Goal: Task Accomplishment & Management: Use online tool/utility

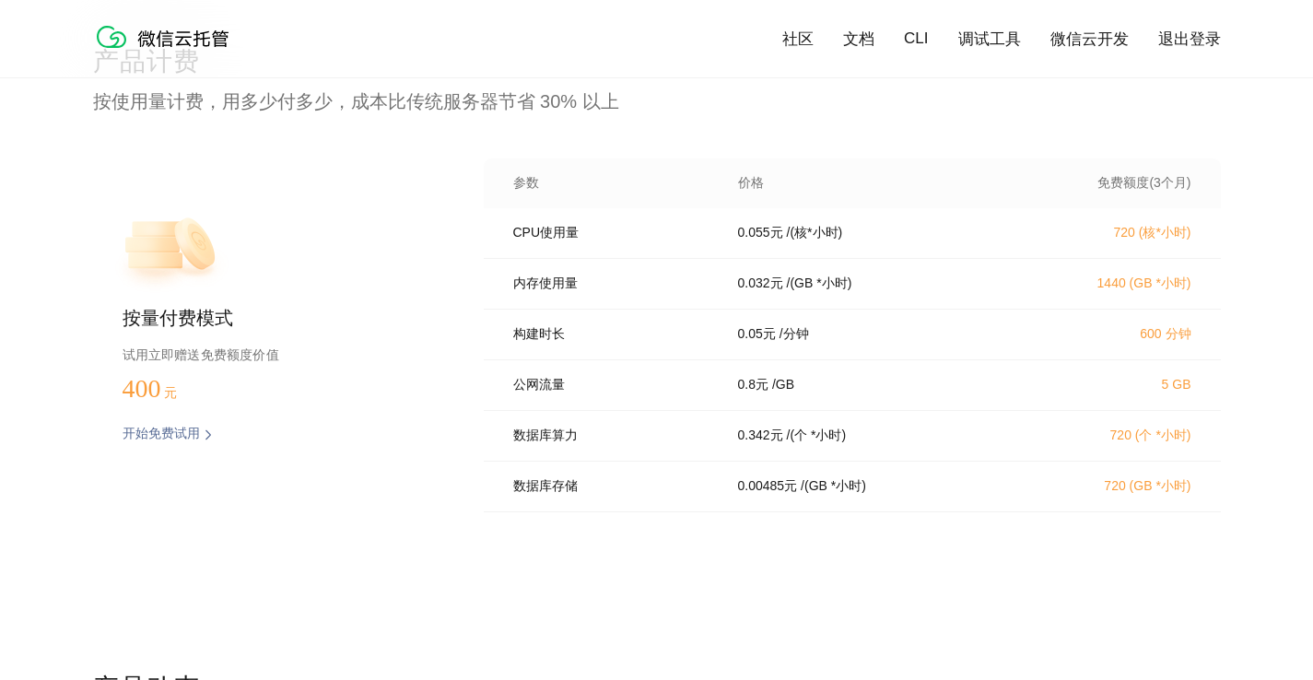
scroll to position [3726, 0]
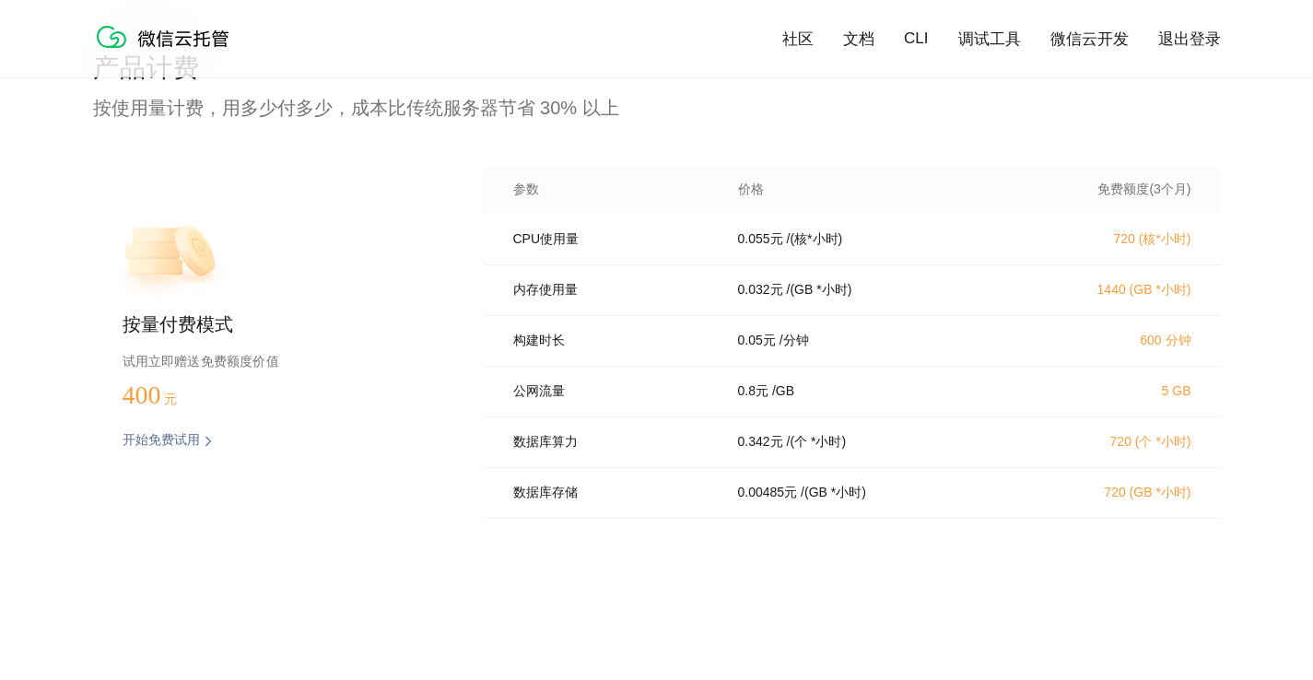
click at [164, 389] on p "400 元" at bounding box center [169, 394] width 92 height 29
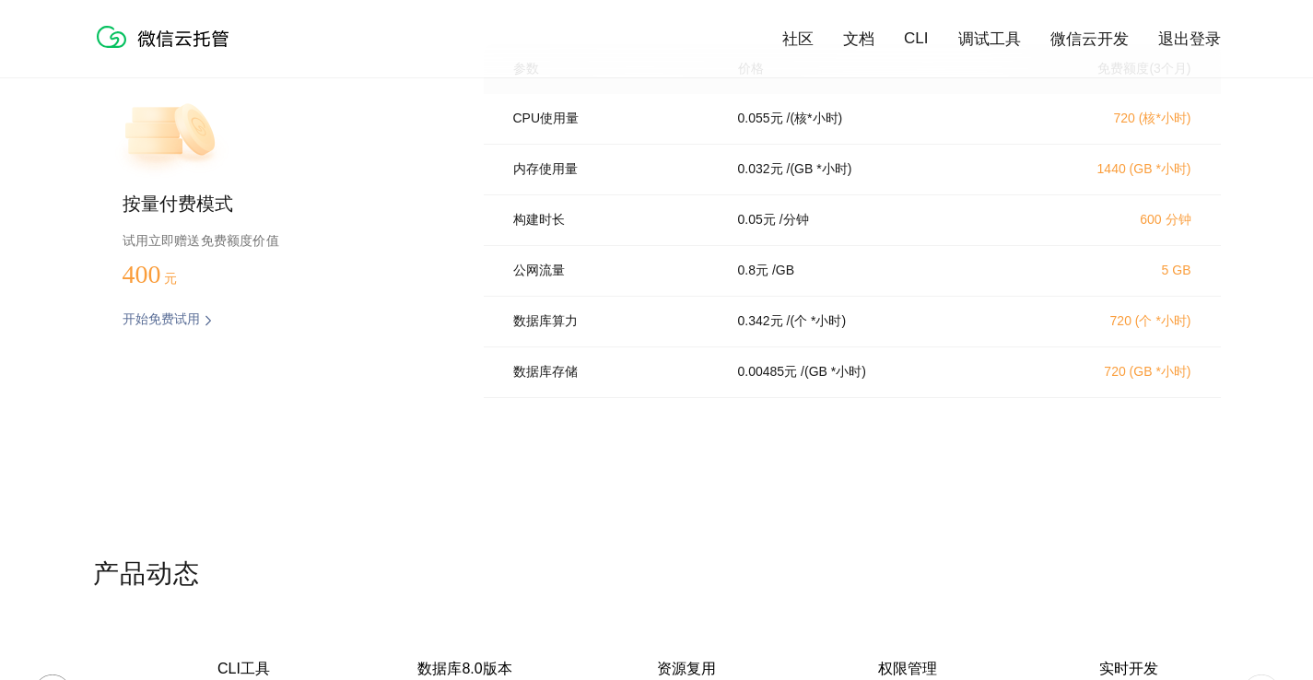
scroll to position [3679, 0]
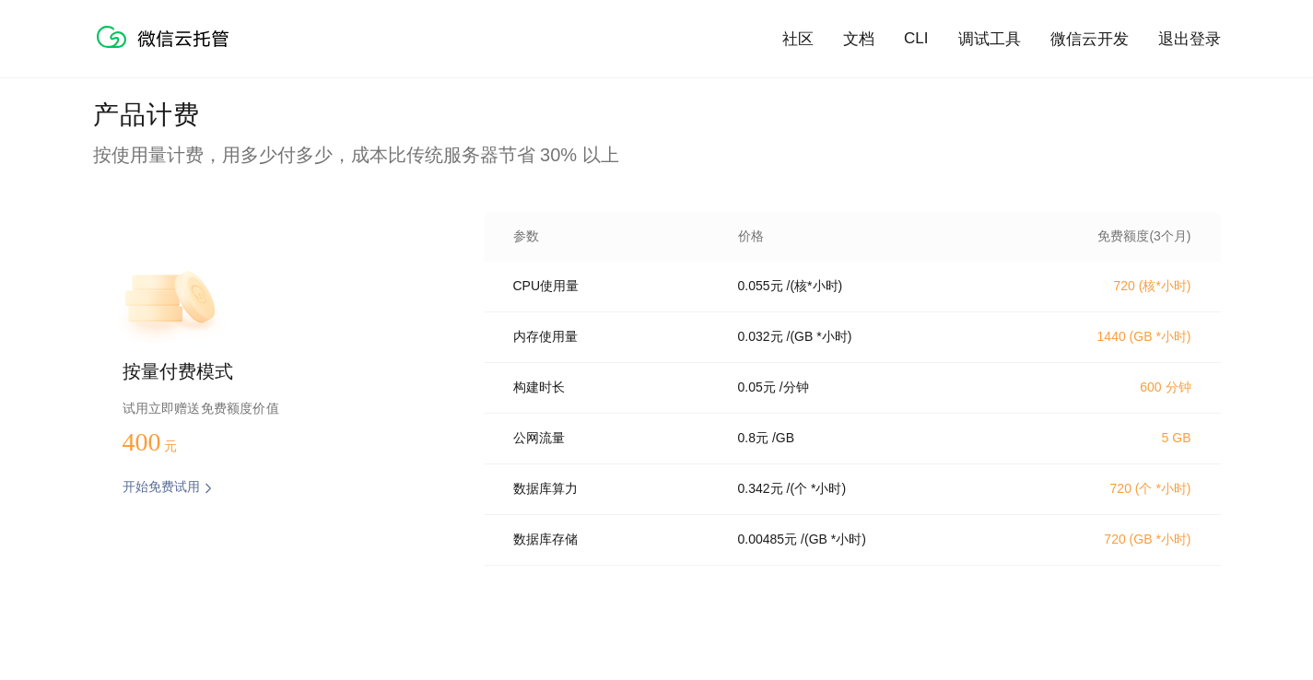
click at [170, 491] on p "开始免费试用" at bounding box center [161, 488] width 77 height 18
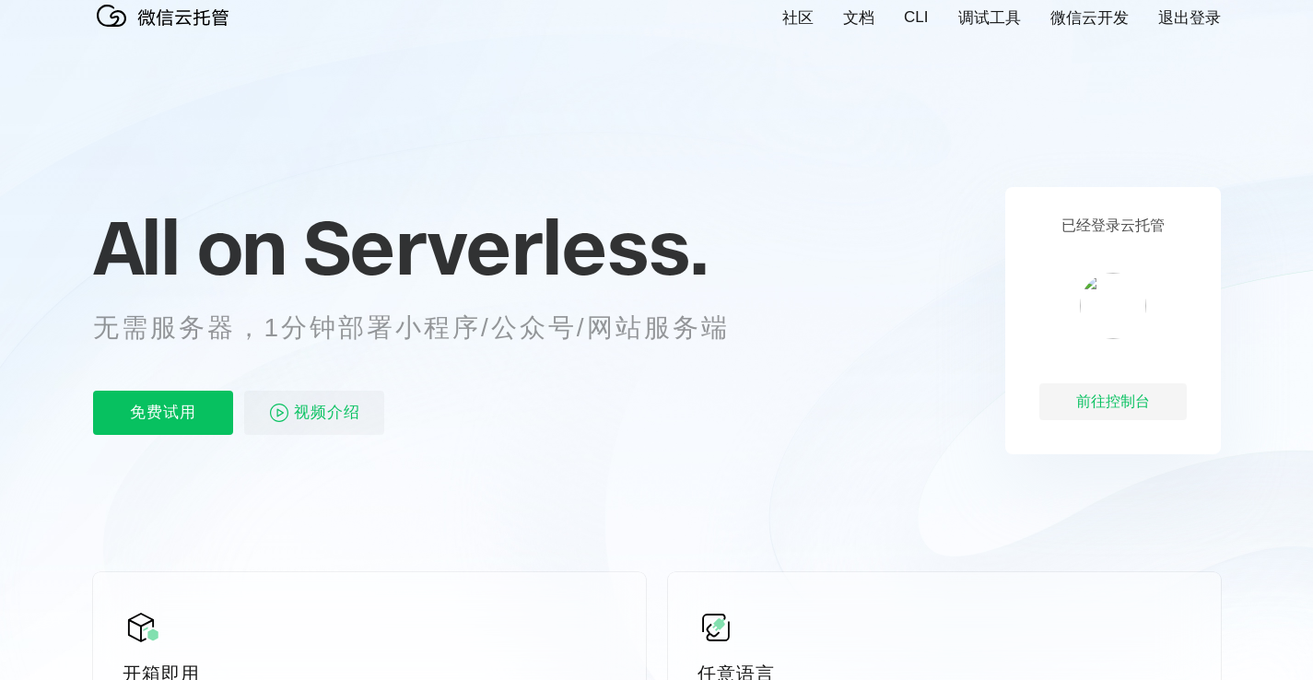
scroll to position [41, 0]
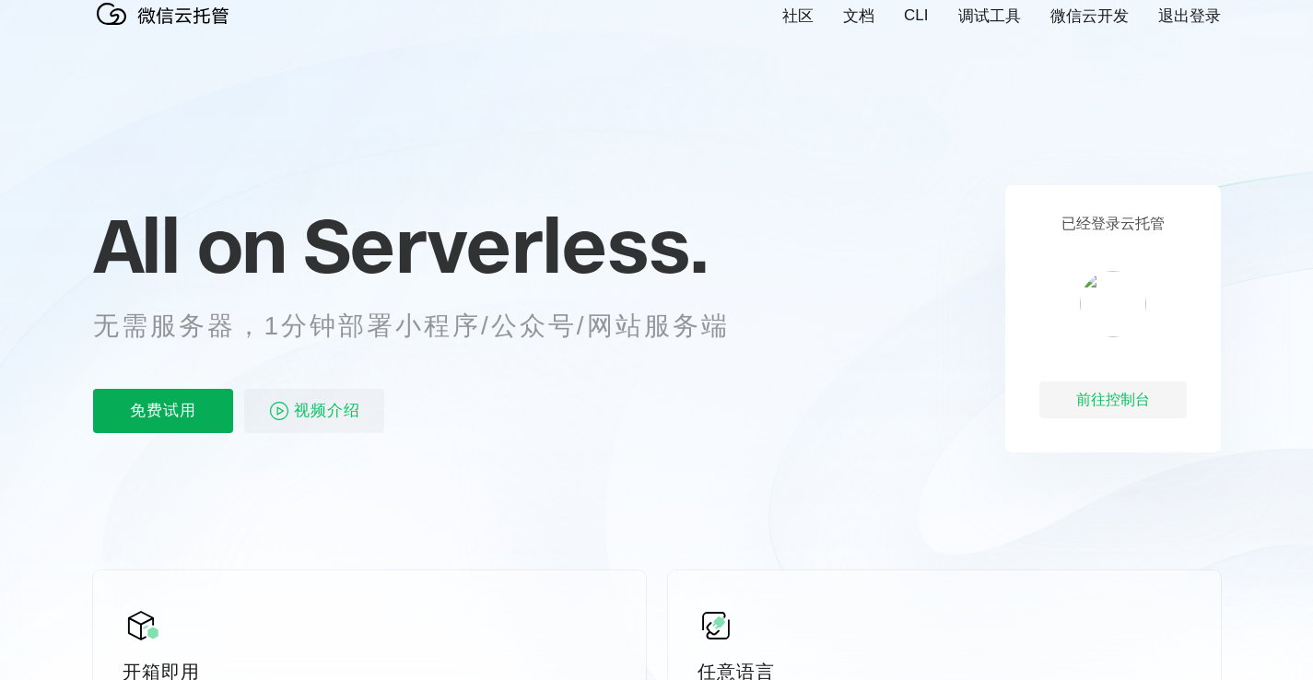
click at [166, 408] on p "免费试用" at bounding box center [163, 411] width 140 height 44
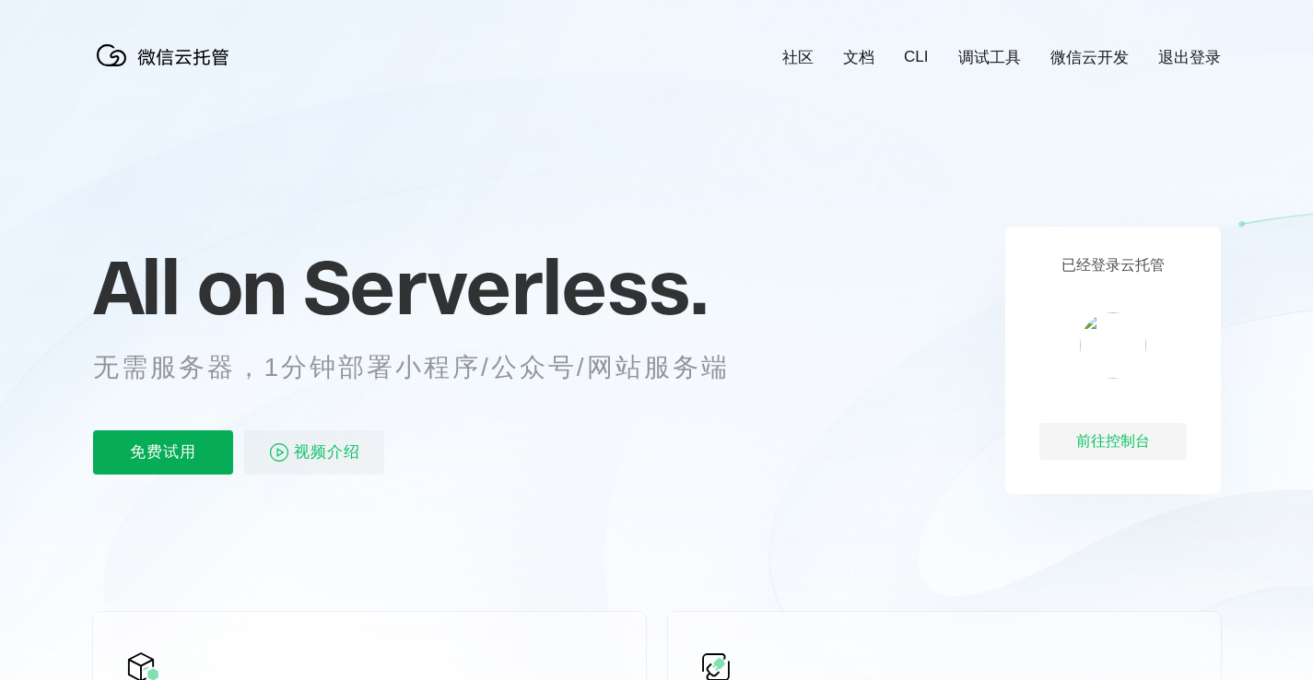
click at [194, 454] on p "免费试用" at bounding box center [163, 452] width 140 height 44
click at [1101, 451] on div "前往控制台" at bounding box center [1112, 441] width 147 height 37
